Goal: Navigation & Orientation: Find specific page/section

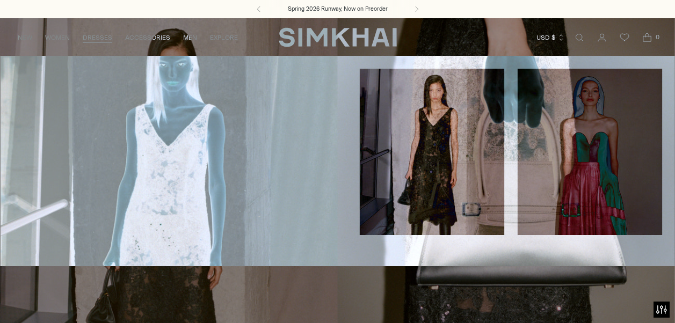
click at [30, 127] on link "Evening" at bounding box center [27, 125] width 28 height 8
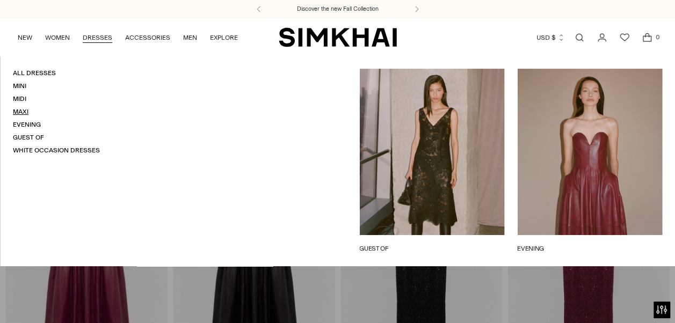
click at [21, 113] on link "Maxi" at bounding box center [21, 112] width 16 height 8
